Goal: Information Seeking & Learning: Learn about a topic

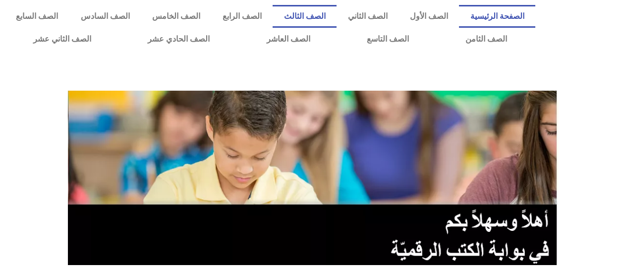
click at [326, 18] on link "الصف الثالث" at bounding box center [305, 16] width 64 height 23
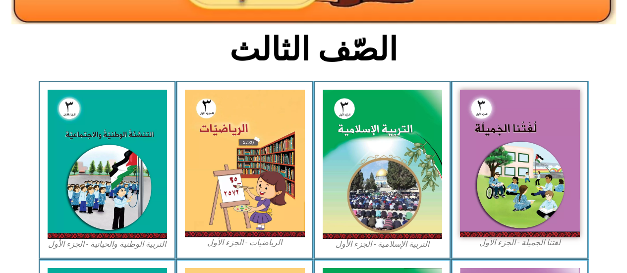
scroll to position [243, 0]
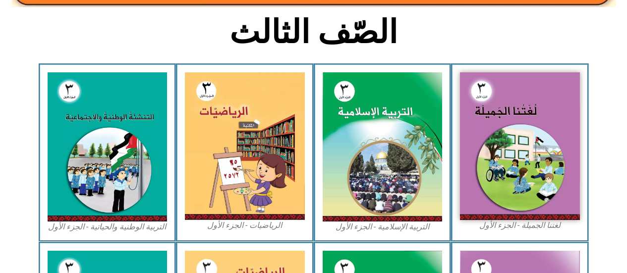
click at [240, 122] on img at bounding box center [245, 146] width 120 height 148
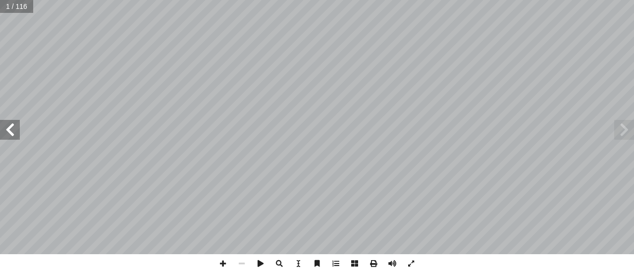
click at [19, 136] on span at bounding box center [10, 130] width 20 height 20
click at [9, 130] on span at bounding box center [10, 130] width 20 height 20
click at [11, 130] on span at bounding box center [10, 130] width 20 height 20
click at [10, 133] on span at bounding box center [10, 130] width 20 height 20
click at [11, 133] on span at bounding box center [10, 130] width 20 height 20
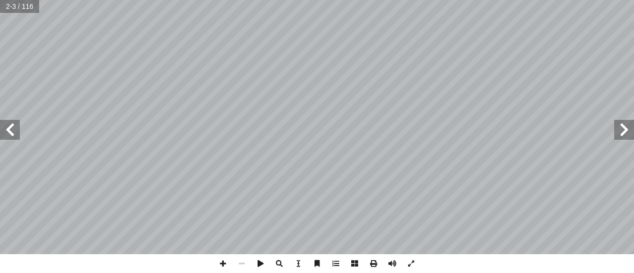
click at [8, 137] on span at bounding box center [10, 130] width 20 height 20
click at [15, 128] on span at bounding box center [10, 130] width 20 height 20
click at [8, 131] on span at bounding box center [10, 130] width 20 height 20
click at [8, 132] on span at bounding box center [10, 130] width 20 height 20
click at [9, 130] on span at bounding box center [10, 130] width 20 height 20
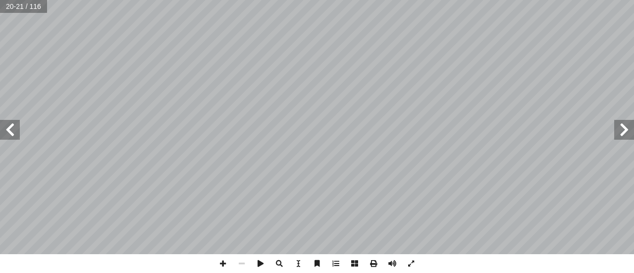
click at [7, 133] on span at bounding box center [10, 130] width 20 height 20
click at [16, 131] on span at bounding box center [10, 130] width 20 height 20
click at [15, 130] on span at bounding box center [10, 130] width 20 height 20
click at [8, 132] on span at bounding box center [10, 130] width 20 height 20
click at [13, 130] on span at bounding box center [10, 130] width 20 height 20
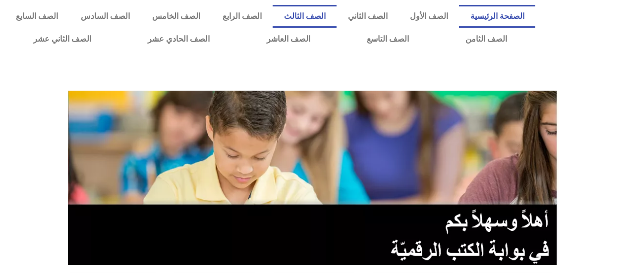
click at [329, 18] on link "الصف الثالث" at bounding box center [305, 16] width 64 height 23
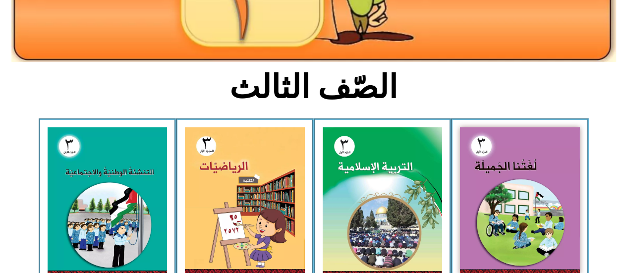
scroll to position [190, 0]
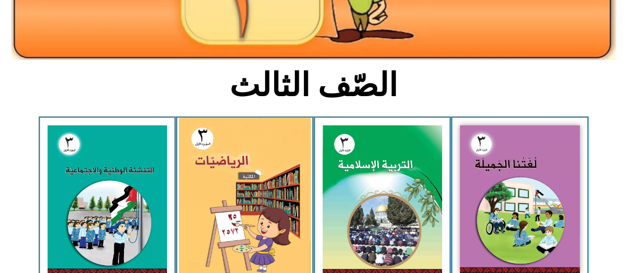
click at [266, 184] on img at bounding box center [245, 199] width 132 height 163
click at [278, 184] on img at bounding box center [245, 199] width 132 height 163
click at [251, 172] on img at bounding box center [245, 199] width 132 height 163
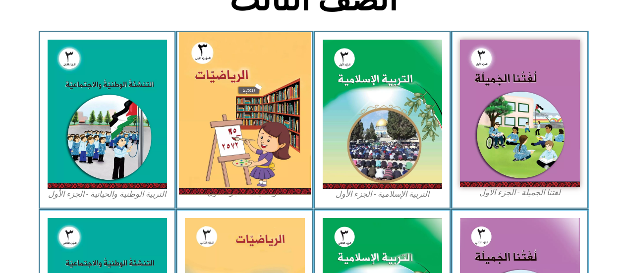
scroll to position [278, 0]
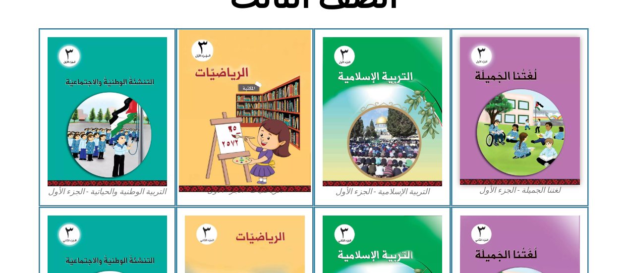
click at [267, 114] on img at bounding box center [245, 111] width 132 height 163
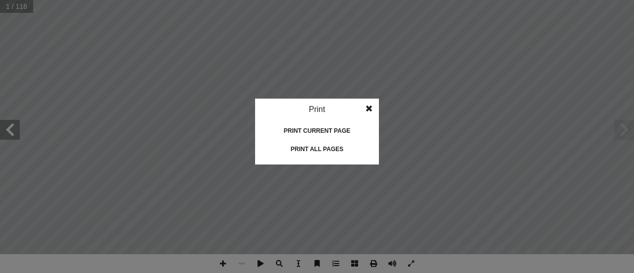
click at [372, 260] on idv "Print Print current page Print left page Print right page Print all pages" at bounding box center [317, 136] width 634 height 273
click at [440, 213] on idv "Print Print current page Print left page Print right page Print all pages" at bounding box center [317, 136] width 634 height 273
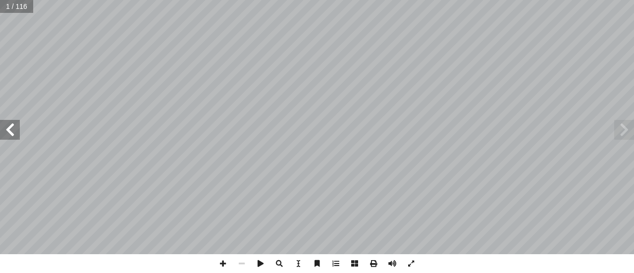
click at [9, 130] on span at bounding box center [10, 130] width 20 height 20
click at [3, 132] on span at bounding box center [10, 130] width 20 height 20
click at [0, 131] on span at bounding box center [10, 130] width 20 height 20
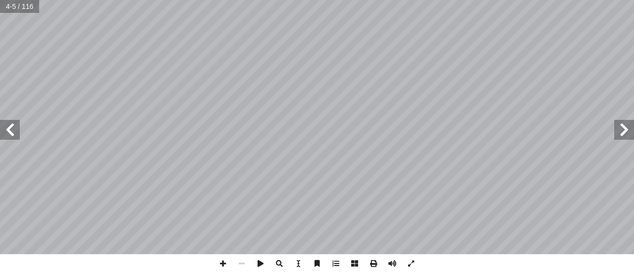
click at [5, 132] on span at bounding box center [10, 130] width 20 height 20
click at [5, 133] on span at bounding box center [10, 130] width 20 height 20
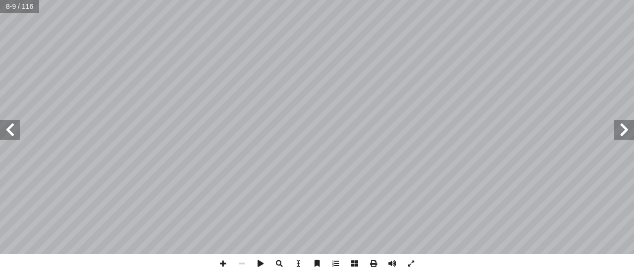
click at [5, 133] on span at bounding box center [10, 130] width 20 height 20
click at [5, 131] on span at bounding box center [10, 130] width 20 height 20
click at [5, 133] on span at bounding box center [10, 130] width 20 height 20
click at [5, 128] on span at bounding box center [10, 130] width 20 height 20
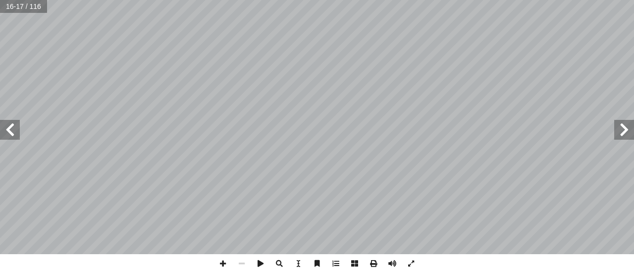
click at [5, 128] on span at bounding box center [10, 130] width 20 height 20
click at [5, 127] on span at bounding box center [10, 130] width 20 height 20
click at [7, 133] on span at bounding box center [10, 130] width 20 height 20
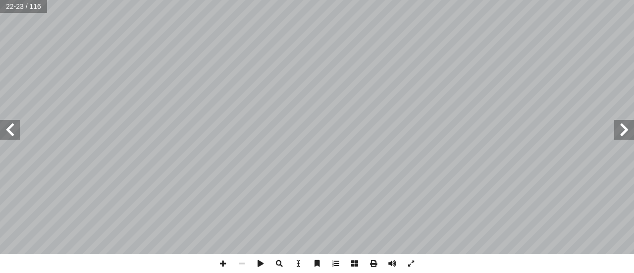
click at [6, 132] on span at bounding box center [10, 130] width 20 height 20
click at [7, 133] on span at bounding box center [10, 130] width 20 height 20
click at [625, 130] on span at bounding box center [624, 130] width 20 height 20
click at [7, 127] on span at bounding box center [10, 130] width 20 height 20
click at [7, 130] on span at bounding box center [10, 130] width 20 height 20
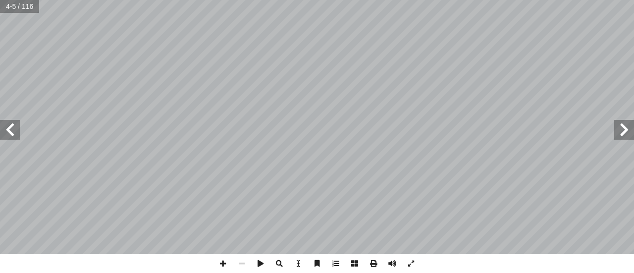
click at [0, 127] on span at bounding box center [10, 130] width 20 height 20
click at [6, 135] on span at bounding box center [10, 130] width 20 height 20
click at [624, 127] on span at bounding box center [624, 130] width 20 height 20
click at [625, 126] on span at bounding box center [624, 130] width 20 height 20
click at [626, 126] on span at bounding box center [624, 130] width 20 height 20
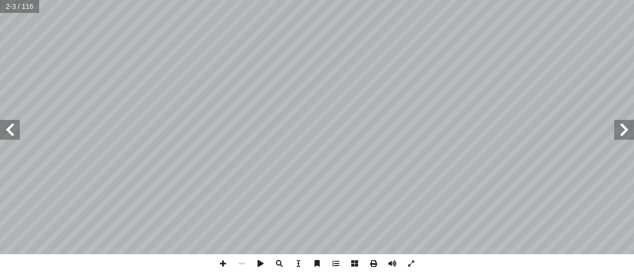
click at [623, 127] on span at bounding box center [624, 130] width 20 height 20
click at [619, 126] on span at bounding box center [624, 130] width 20 height 20
click at [621, 122] on span at bounding box center [624, 130] width 20 height 20
click at [621, 121] on span at bounding box center [624, 130] width 20 height 20
click at [627, 122] on span at bounding box center [624, 130] width 20 height 20
